Goal: Task Accomplishment & Management: Manage account settings

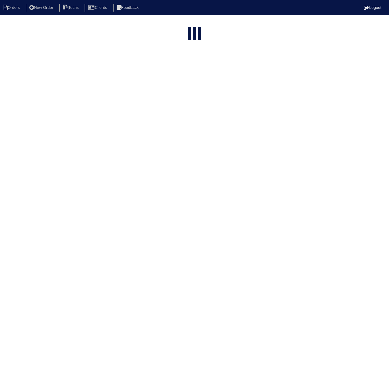
select select "15"
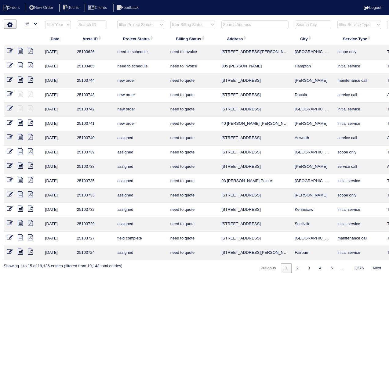
click at [95, 24] on input "text" at bounding box center [92, 24] width 30 height 9
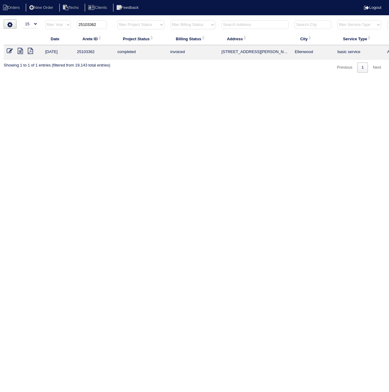
type input "25103362"
click at [12, 48] on icon at bounding box center [10, 51] width 6 height 6
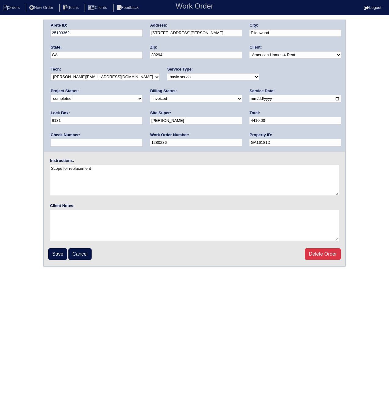
drag, startPoint x: 86, startPoint y: 97, endPoint x: 84, endPoint y: 100, distance: 3.9
click at [150, 97] on select "need to quote quoted need to invoice invoiced paid warranty purchase order need…" at bounding box center [196, 98] width 92 height 7
select select "paid"
click at [150, 95] on select "need to quote quoted need to invoice invoiced paid warranty purchase order need…" at bounding box center [196, 98] width 92 height 7
click at [142, 139] on input "text" at bounding box center [97, 142] width 92 height 7
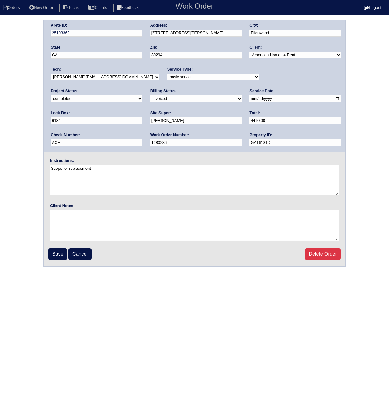
paste input "101025A"
drag, startPoint x: 285, startPoint y: 121, endPoint x: 224, endPoint y: 120, distance: 60.2
click at [224, 120] on div "Arete ID: 25103362 Address: 1012 Grace Marie Ln City: Ellenwood State: GA Zip: …" at bounding box center [194, 86] width 301 height 132
type input "ACH 101025A"
click at [60, 253] on input "Save" at bounding box center [57, 254] width 19 height 12
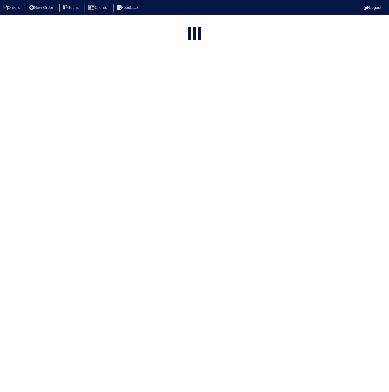
select select "15"
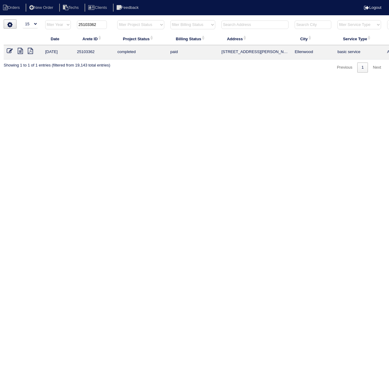
drag, startPoint x: 91, startPoint y: 24, endPoint x: 114, endPoint y: 24, distance: 22.3
click at [114, 24] on th "25103362" at bounding box center [94, 26] width 40 height 13
type input "25103647"
click at [10, 52] on icon at bounding box center [10, 51] width 6 height 6
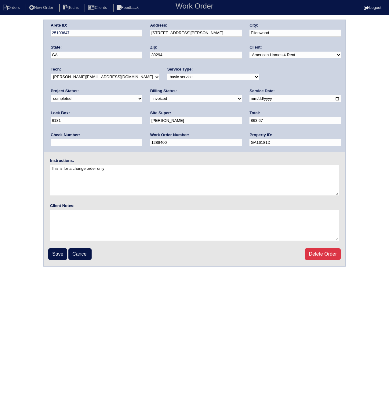
click at [150, 99] on select "need to quote quoted need to invoice invoiced paid warranty purchase order need…" at bounding box center [196, 98] width 92 height 7
select select "paid"
click at [150, 95] on select "need to quote quoted need to invoice invoiced paid warranty purchase order need…" at bounding box center [196, 98] width 92 height 7
paste input "ACH 101025A"
type input "ACH 101025A"
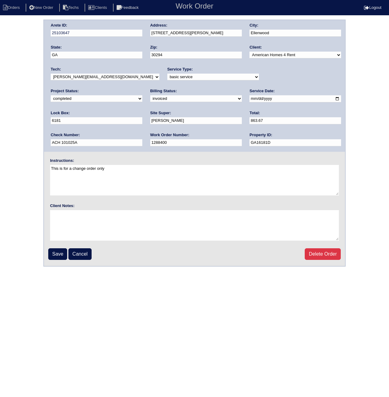
drag, startPoint x: 54, startPoint y: 257, endPoint x: 49, endPoint y: 257, distance: 4.9
click at [53, 257] on input "Save" at bounding box center [57, 254] width 19 height 12
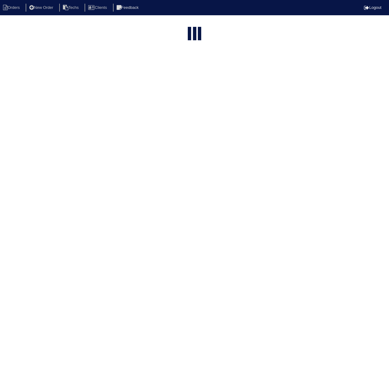
select select "15"
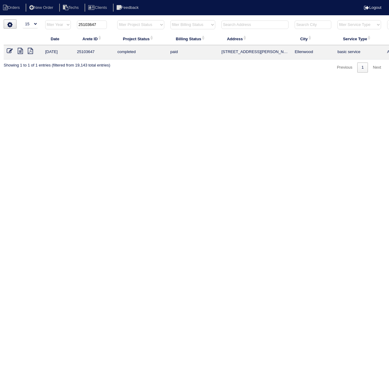
drag, startPoint x: 90, startPoint y: 24, endPoint x: 114, endPoint y: 24, distance: 23.8
click at [114, 24] on tr "filter Year -- Any Year -- 2025 2024 2023 2022 2021 2020 2019 25103647 filter P…" at bounding box center [268, 26] width 529 height 13
type input "25103363"
click at [9, 49] on icon at bounding box center [10, 51] width 6 height 6
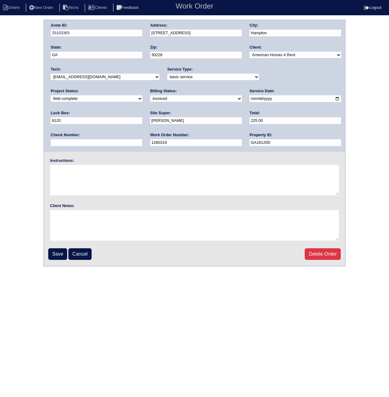
click at [150, 96] on select "need to quote quoted need to invoice invoiced paid warranty purchase order need…" at bounding box center [196, 98] width 92 height 7
select select "paid"
click at [150, 95] on select "need to quote quoted need to invoice invoiced paid warranty purchase order need…" at bounding box center [196, 98] width 92 height 7
click at [142, 139] on input "text" at bounding box center [97, 142] width 92 height 7
paste input "ACH 101025A"
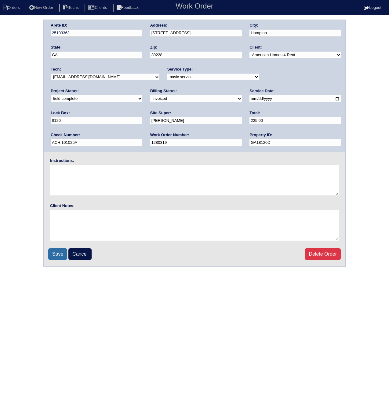
type input "ACH 101025A"
click at [53, 255] on input "Save" at bounding box center [57, 254] width 19 height 12
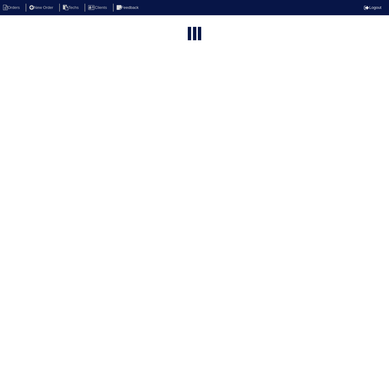
select select "15"
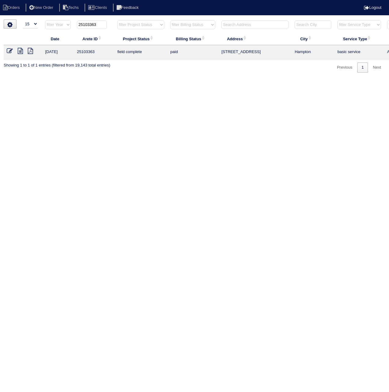
drag, startPoint x: 91, startPoint y: 25, endPoint x: 108, endPoint y: 26, distance: 17.1
click at [108, 26] on th "25103363" at bounding box center [94, 26] width 40 height 13
type input "25103462"
drag, startPoint x: 9, startPoint y: 48, endPoint x: 6, endPoint y: 54, distance: 6.8
click at [9, 48] on icon at bounding box center [10, 51] width 6 height 6
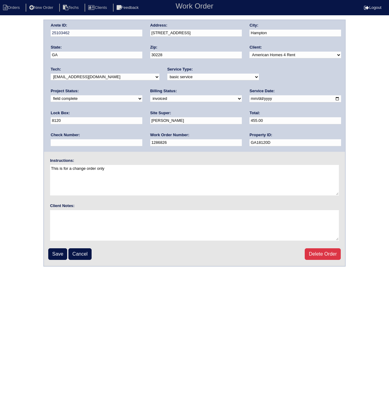
click at [150, 99] on select "need to quote quoted need to invoice invoiced paid warranty purchase order need…" at bounding box center [196, 98] width 92 height 7
select select "paid"
click at [150, 95] on select "need to quote quoted need to invoice invoiced paid warranty purchase order need…" at bounding box center [196, 98] width 92 height 7
paste input "ACH 101025A"
type input "ACH 101025A"
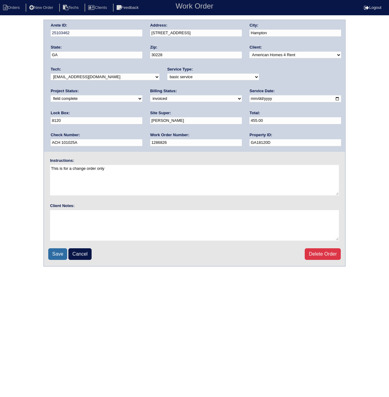
click at [53, 255] on input "Save" at bounding box center [57, 254] width 19 height 12
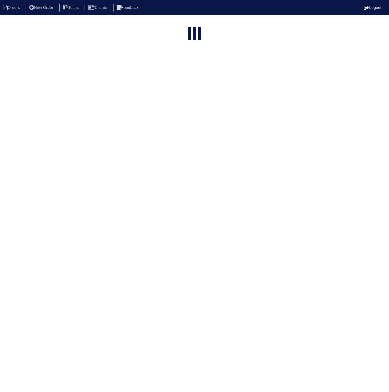
select select "15"
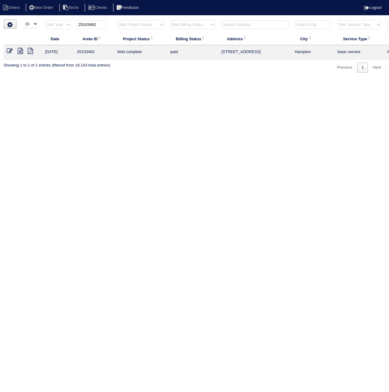
drag, startPoint x: 90, startPoint y: 24, endPoint x: 117, endPoint y: 27, distance: 26.5
click at [117, 27] on tr "filter Year -- Any Year -- 2025 2024 2023 2022 2021 2020 2019 25103462 filter P…" at bounding box center [268, 26] width 529 height 13
type input "25103326"
click at [7, 50] on icon at bounding box center [10, 51] width 6 height 6
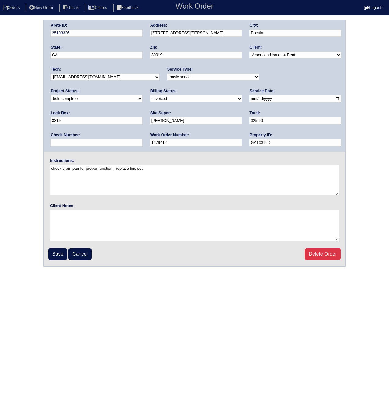
click at [150, 97] on select "need to quote quoted need to invoice invoiced paid warranty purchase order need…" at bounding box center [196, 98] width 92 height 7
select select "paid"
click at [150, 95] on select "need to quote quoted need to invoice invoiced paid warranty purchase order need…" at bounding box center [196, 98] width 92 height 7
paste input "ACH 101025A"
type input "ACH 101025A"
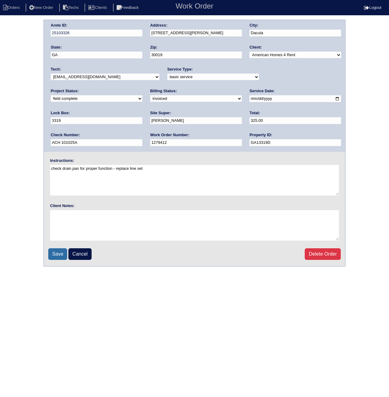
click at [57, 250] on input "Save" at bounding box center [57, 254] width 19 height 12
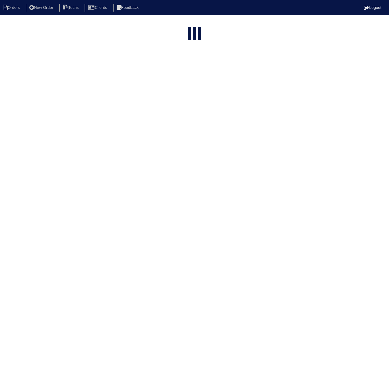
select select "15"
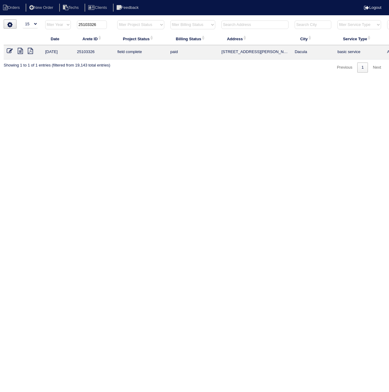
drag, startPoint x: 91, startPoint y: 25, endPoint x: 112, endPoint y: 27, distance: 21.5
click at [112, 27] on th "25103326" at bounding box center [94, 26] width 40 height 13
type input "25103433"
click at [10, 52] on icon at bounding box center [10, 51] width 6 height 6
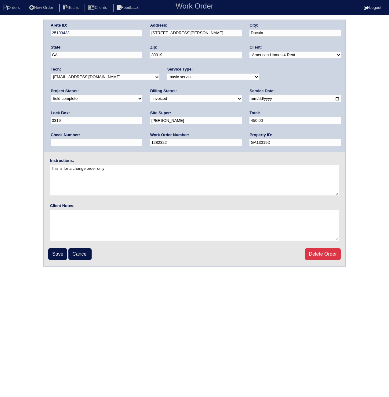
drag, startPoint x: 80, startPoint y: 97, endPoint x: 80, endPoint y: 102, distance: 4.6
click at [150, 97] on select "need to quote quoted need to invoice invoiced paid warranty purchase order need…" at bounding box center [196, 98] width 92 height 7
click at [150, 95] on select "need to quote quoted need to invoice invoiced paid warranty purchase order need…" at bounding box center [196, 98] width 92 height 7
drag, startPoint x: 85, startPoint y: 97, endPoint x: 83, endPoint y: 100, distance: 3.2
click at [150, 97] on select "need to quote quoted need to invoice invoiced paid warranty purchase order need…" at bounding box center [196, 98] width 92 height 7
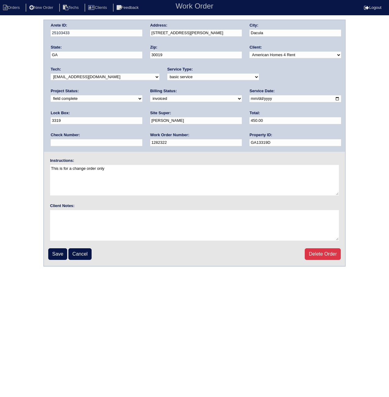
select select "paid"
click at [150, 95] on select "need to quote quoted need to invoice invoiced paid warranty purchase order need…" at bounding box center [196, 98] width 92 height 7
paste input "ACH 101025A"
type input "ACH 101025A"
click at [57, 253] on input "Save" at bounding box center [57, 254] width 19 height 12
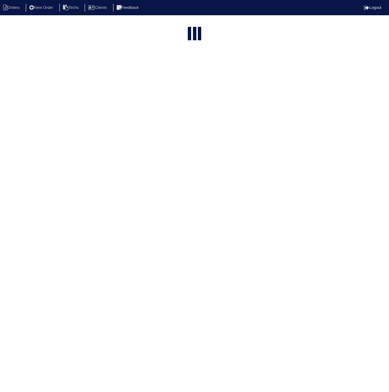
select select "15"
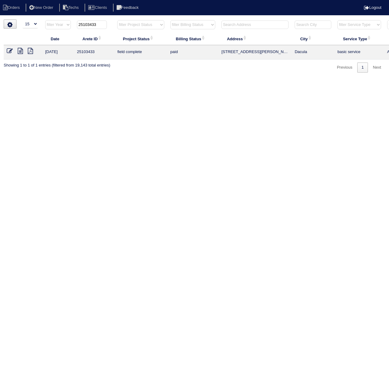
click at [87, 24] on input "25103433" at bounding box center [92, 24] width 30 height 9
paste input "0241"
type input "25100241"
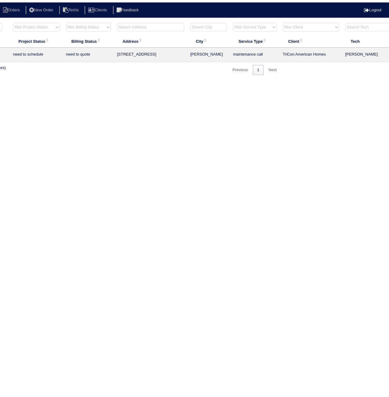
scroll to position [0, 144]
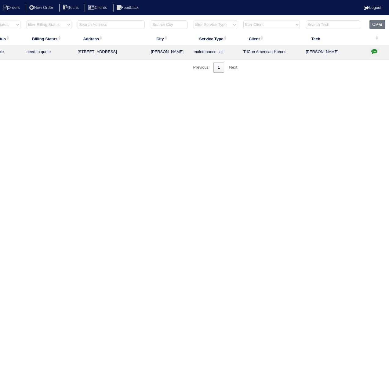
click at [373, 52] on icon "button" at bounding box center [374, 51] width 6 height 6
type textarea "1/24/25 - how much for mini split? texted Dan - rk\ 1/24/25 - Ordered control b…"
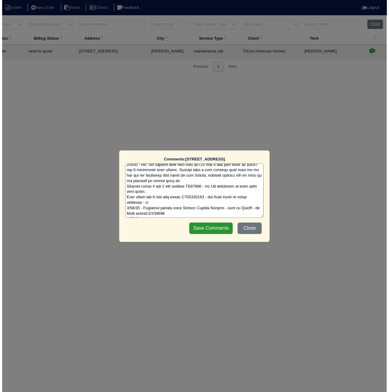
scroll to position [102, 0]
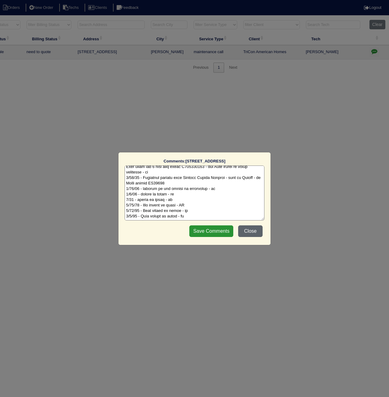
click at [249, 231] on button "Close" at bounding box center [250, 231] width 24 height 12
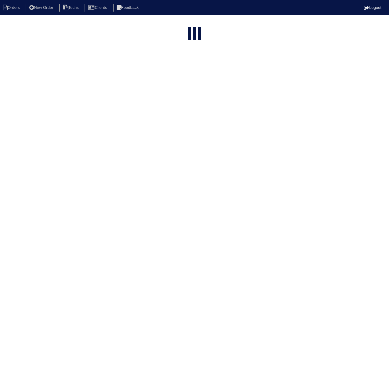
select select "15"
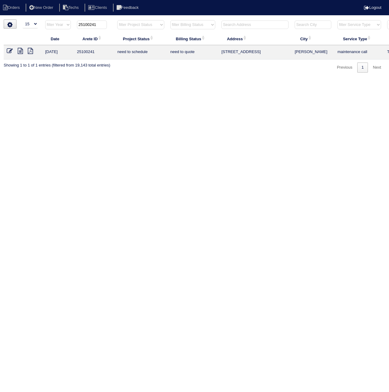
drag, startPoint x: 91, startPoint y: 24, endPoint x: 127, endPoint y: 25, distance: 35.7
click at [127, 25] on tr "filter Year -- Any Year -- 2025 2024 2023 2022 2021 2020 2019 25100241 filter P…" at bounding box center [268, 26] width 529 height 13
type input "25100174"
click at [9, 51] on icon at bounding box center [10, 51] width 6 height 6
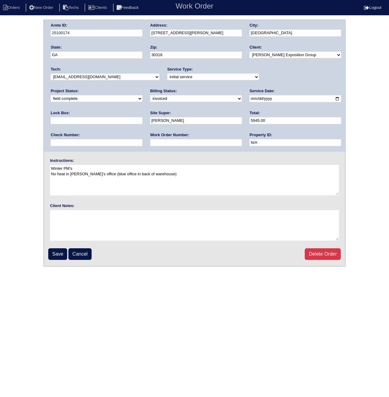
click at [150, 97] on select "need to quote quoted need to invoice invoiced paid warranty purchase order need…" at bounding box center [196, 98] width 92 height 7
select select "paid"
click at [150, 95] on select "need to quote quoted need to invoice invoiced paid warranty purchase order need…" at bounding box center [196, 98] width 92 height 7
paste input "1454"
type input "1454"
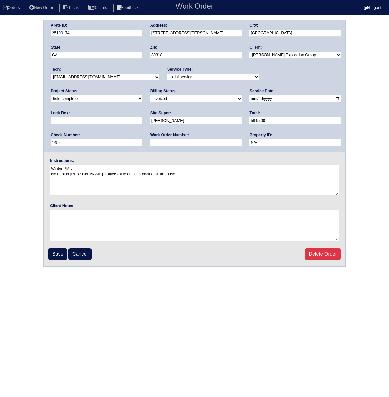
click at [59, 259] on fieldset "Arete ID: 25100174 Address: 1531 Carroll Dr NW City: Atlanta State: GA Zip: 303…" at bounding box center [194, 143] width 301 height 246
click at [53, 256] on input "Save" at bounding box center [57, 254] width 19 height 12
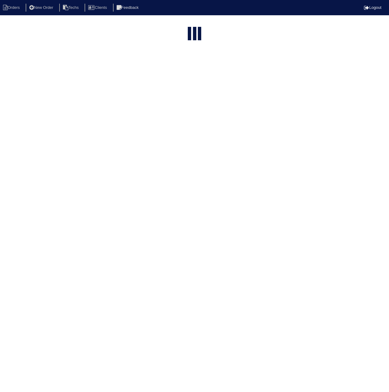
select select "15"
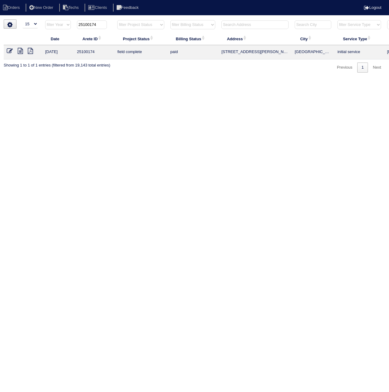
drag, startPoint x: 81, startPoint y: 25, endPoint x: 111, endPoint y: 25, distance: 29.9
click at [111, 25] on th "25100174" at bounding box center [94, 26] width 40 height 13
type input "24103366"
click at [10, 51] on icon at bounding box center [10, 51] width 6 height 6
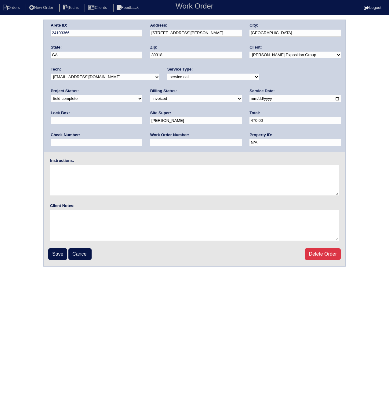
click at [150, 99] on select "need to quote quoted need to invoice invoiced paid warranty purchase order need…" at bounding box center [196, 98] width 92 height 7
select select "paid"
click at [150, 95] on select "need to quote quoted need to invoice invoiced paid warranty purchase order need…" at bounding box center [196, 98] width 92 height 7
paste input "1454"
type input "1454"
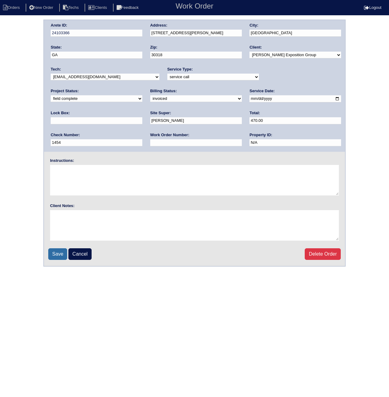
click at [51, 253] on input "Save" at bounding box center [57, 254] width 19 height 12
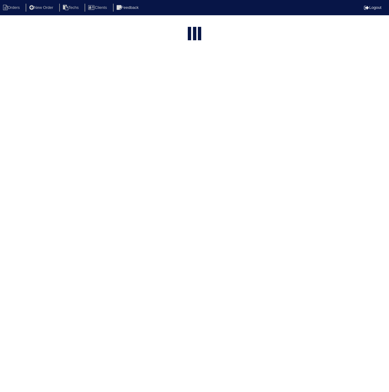
select select "15"
